Goal: Check status: Check status

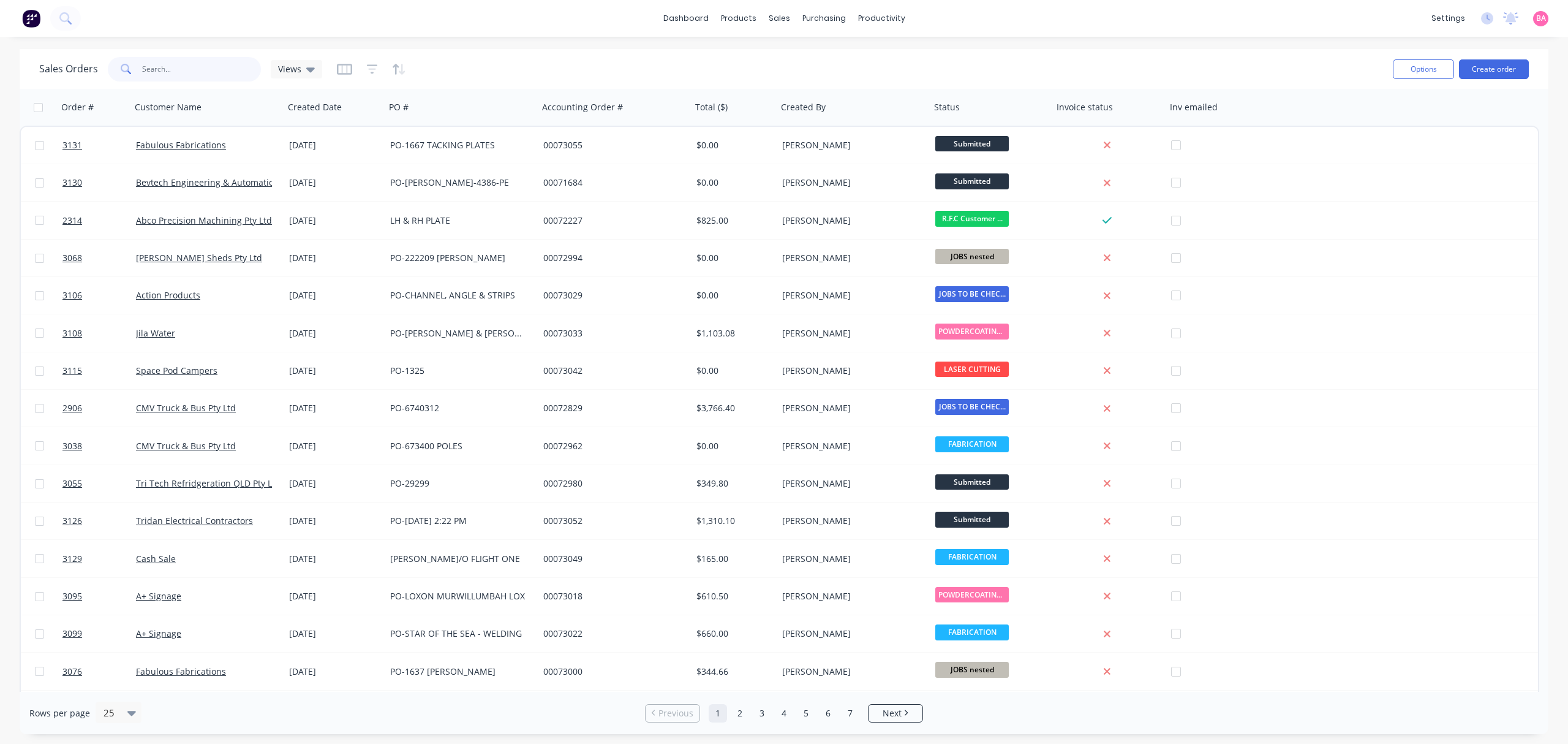
click at [185, 65] on input "text" at bounding box center [201, 69] width 119 height 25
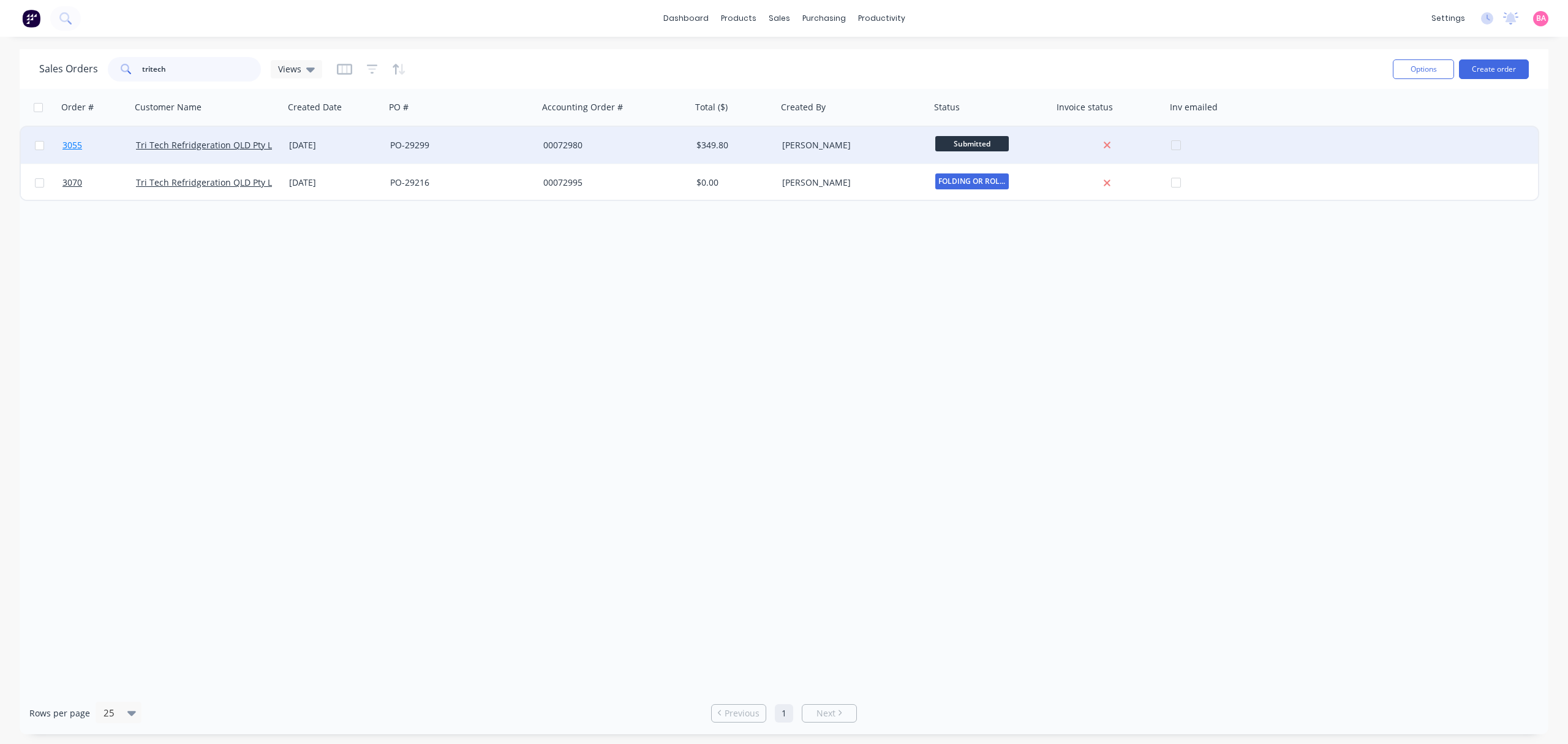
type input "tritech"
click at [65, 146] on span "3055" at bounding box center [72, 145] width 19 height 13
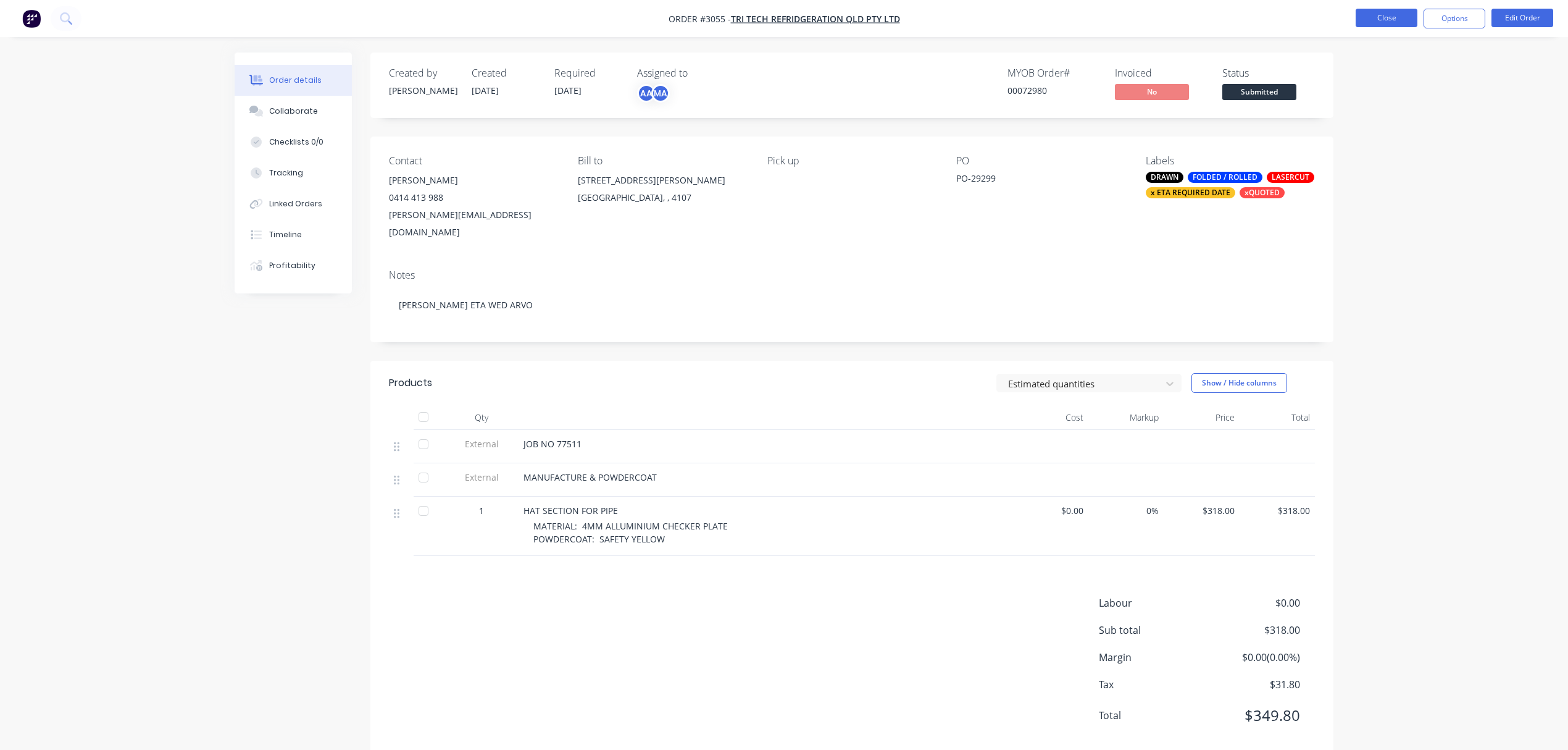
click at [1380, 15] on button "Close" at bounding box center [1386, 18] width 62 height 19
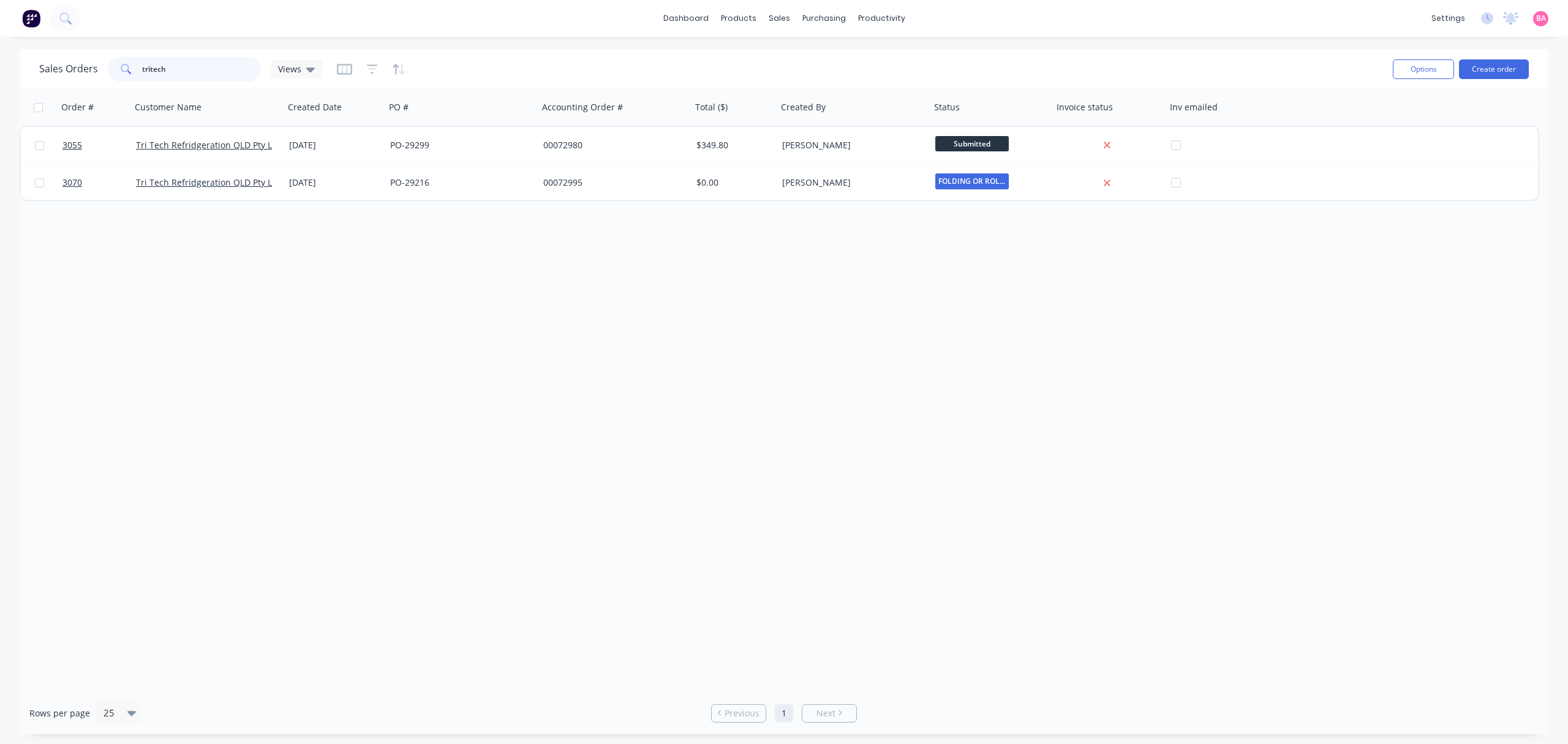
drag, startPoint x: 172, startPoint y: 68, endPoint x: 13, endPoint y: 49, distance: 160.1
click at [13, 49] on div "Sales Orders tritech Views Options Create order Order # Customer Name Created D…" at bounding box center [784, 391] width 1568 height 685
type input "tridan"
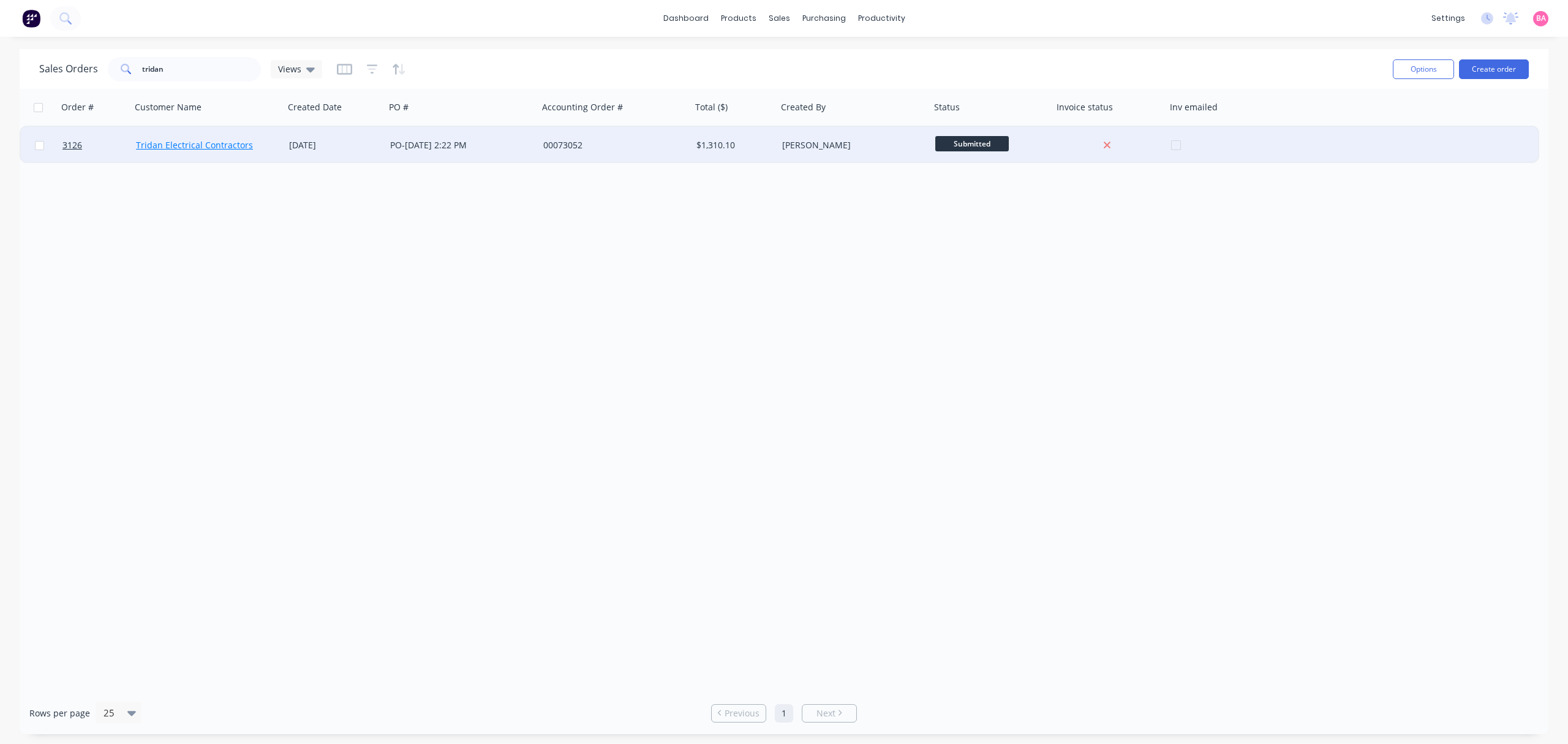
click at [187, 143] on link "Tridan Electrical Contractors" at bounding box center [194, 145] width 117 height 12
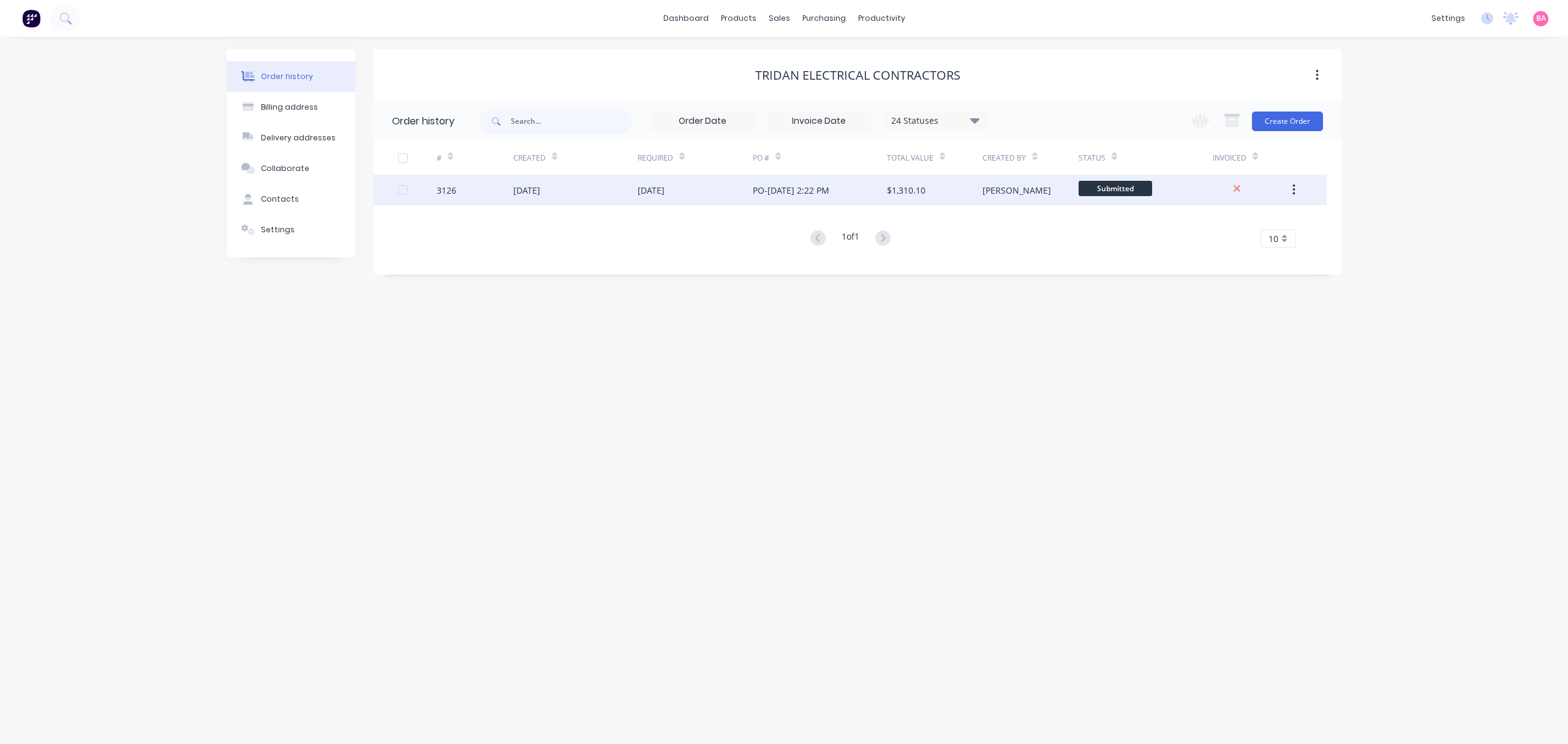
click at [445, 190] on div "3126" at bounding box center [446, 190] width 19 height 13
